Goal: Task Accomplishment & Management: Use online tool/utility

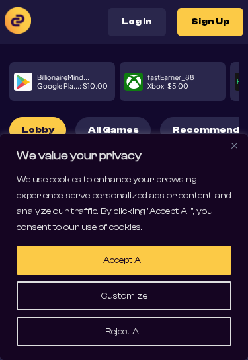
click at [226, 145] on button "Close" at bounding box center [234, 146] width 16 height 16
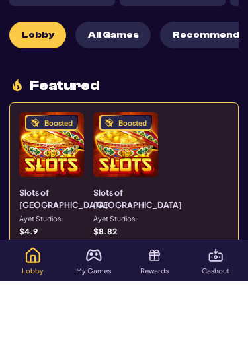
scroll to position [95, 0]
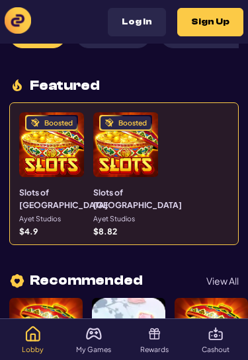
click at [95, 342] on img at bounding box center [94, 334] width 16 height 16
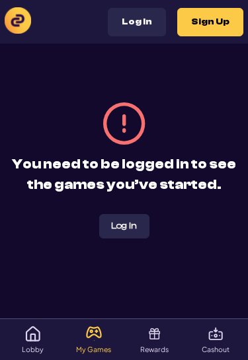
click at [155, 352] on p "Rewards" at bounding box center [154, 350] width 28 height 7
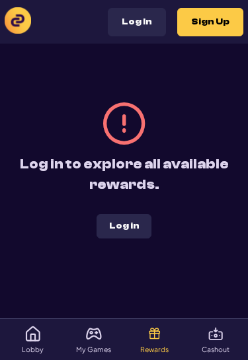
click at [220, 338] on img at bounding box center [216, 334] width 16 height 16
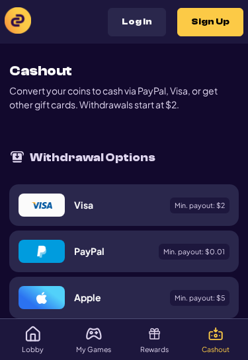
click at [36, 333] on img at bounding box center [33, 334] width 16 height 16
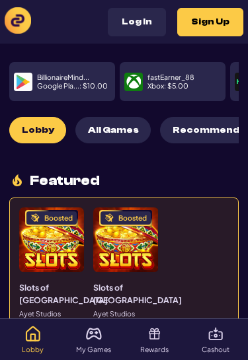
click at [108, 125] on span "All Games" at bounding box center [113, 130] width 51 height 11
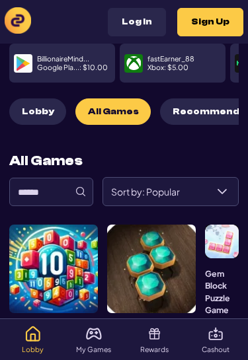
scroll to position [83, 0]
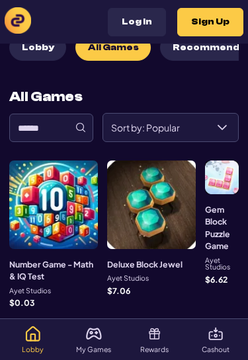
click at [76, 177] on div at bounding box center [53, 205] width 89 height 89
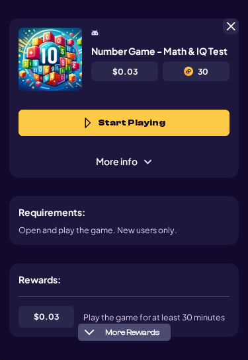
scroll to position [66, 0]
click at [166, 127] on button "Start Playing" at bounding box center [124, 123] width 211 height 26
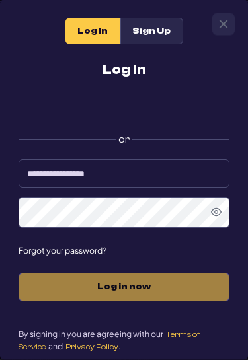
scroll to position [179, 0]
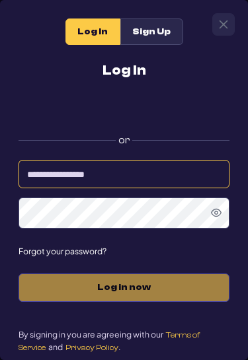
click at [142, 175] on input at bounding box center [124, 174] width 211 height 28
type input "*"
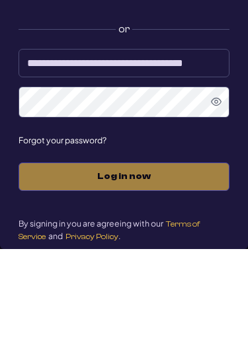
click at [183, 274] on div "Log in now" at bounding box center [124, 288] width 211 height 28
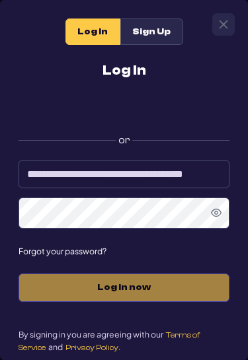
click at [167, 292] on div "Log in now" at bounding box center [124, 288] width 211 height 28
click at [173, 288] on div "Log in now" at bounding box center [124, 288] width 211 height 28
click at [172, 297] on div "Log in now" at bounding box center [124, 288] width 211 height 28
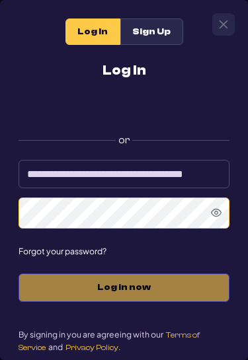
scroll to position [358, 0]
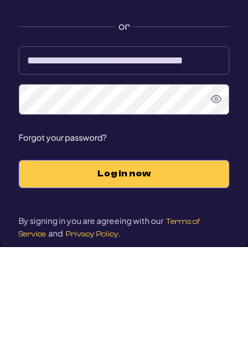
click at [214, 160] on input "**********" at bounding box center [124, 174] width 211 height 28
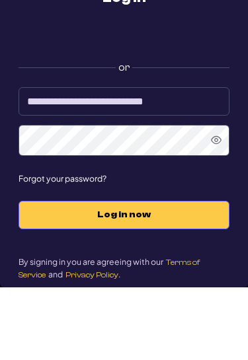
type input "**********"
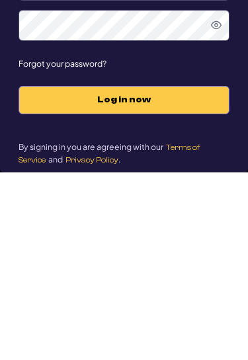
click at [185, 282] on span "Log in now" at bounding box center [123, 287] width 183 height 11
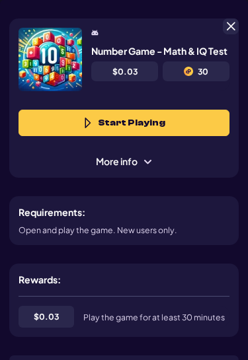
scroll to position [0, 0]
click at [208, 125] on button "Start Playing" at bounding box center [124, 123] width 211 height 26
